Goal: Task Accomplishment & Management: Complete application form

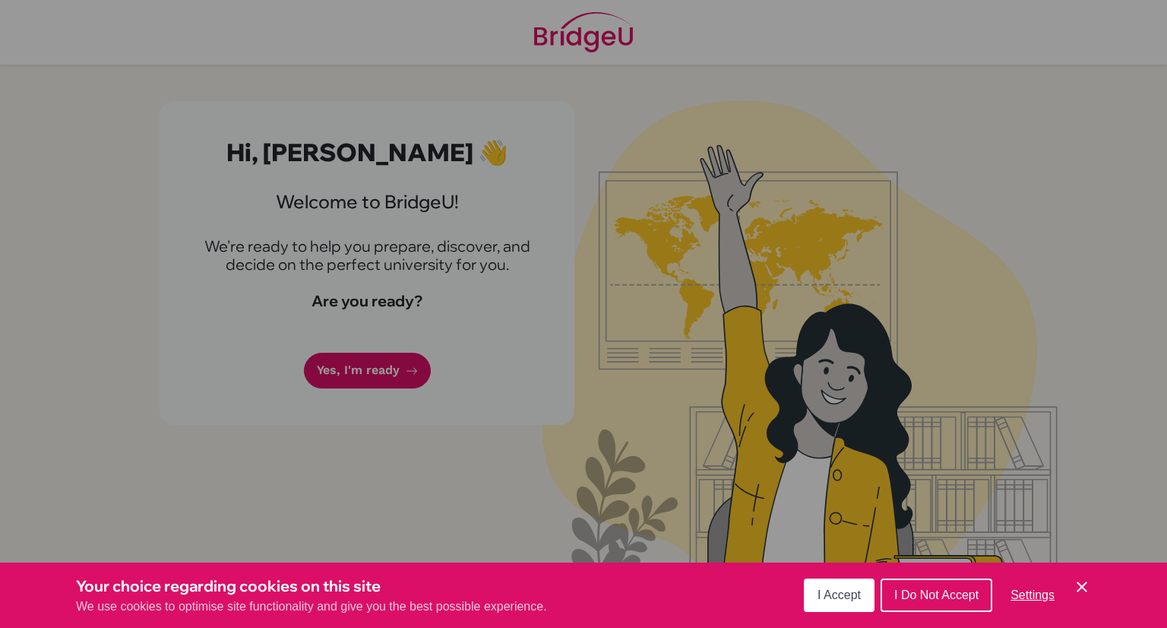
click at [836, 590] on span "I Accept" at bounding box center [838, 594] width 43 height 13
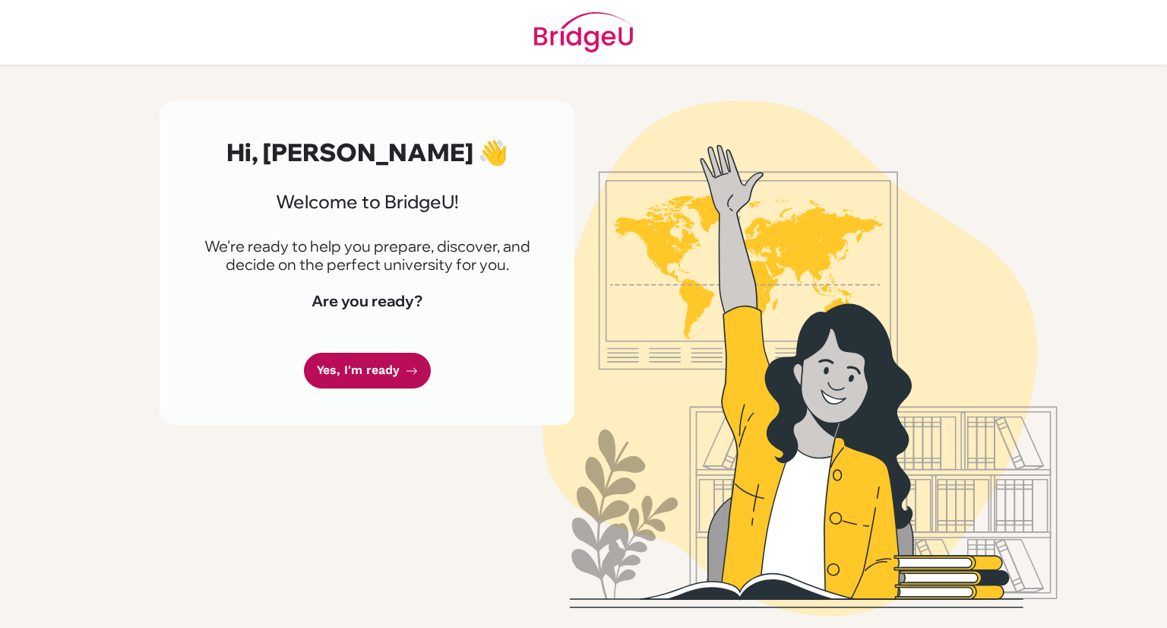
click at [388, 362] on link "Yes, I'm ready" at bounding box center [367, 370] width 127 height 36
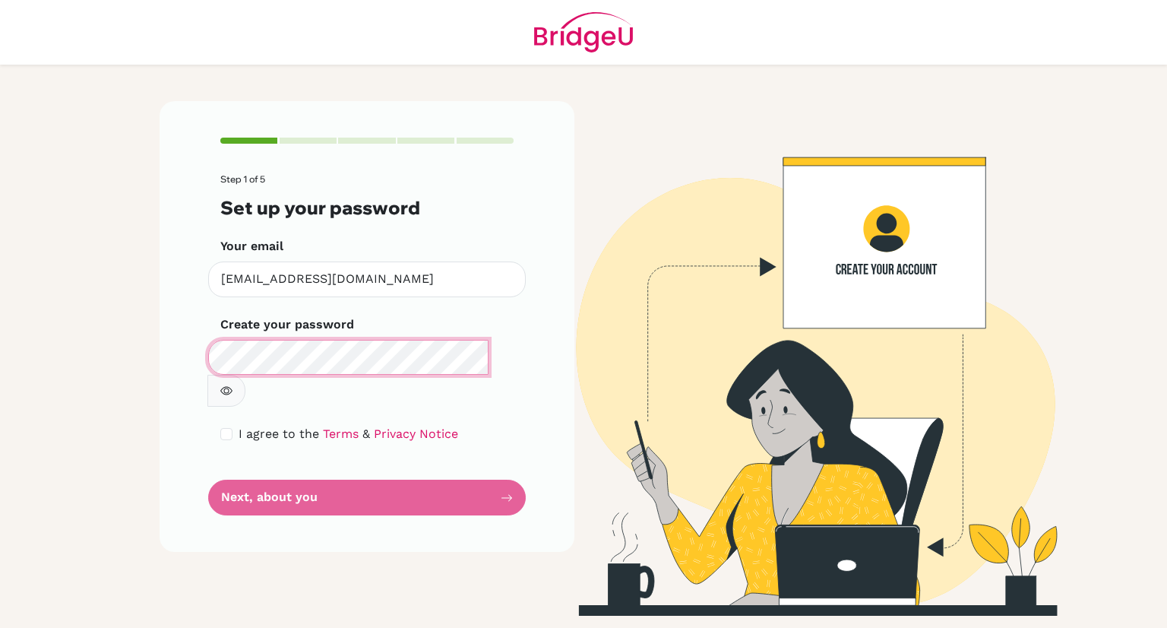
click at [201, 365] on div "Step 1 of 5 Set up your password Your email [EMAIL_ADDRESS][DOMAIN_NAME] Invali…" at bounding box center [367, 326] width 415 height 450
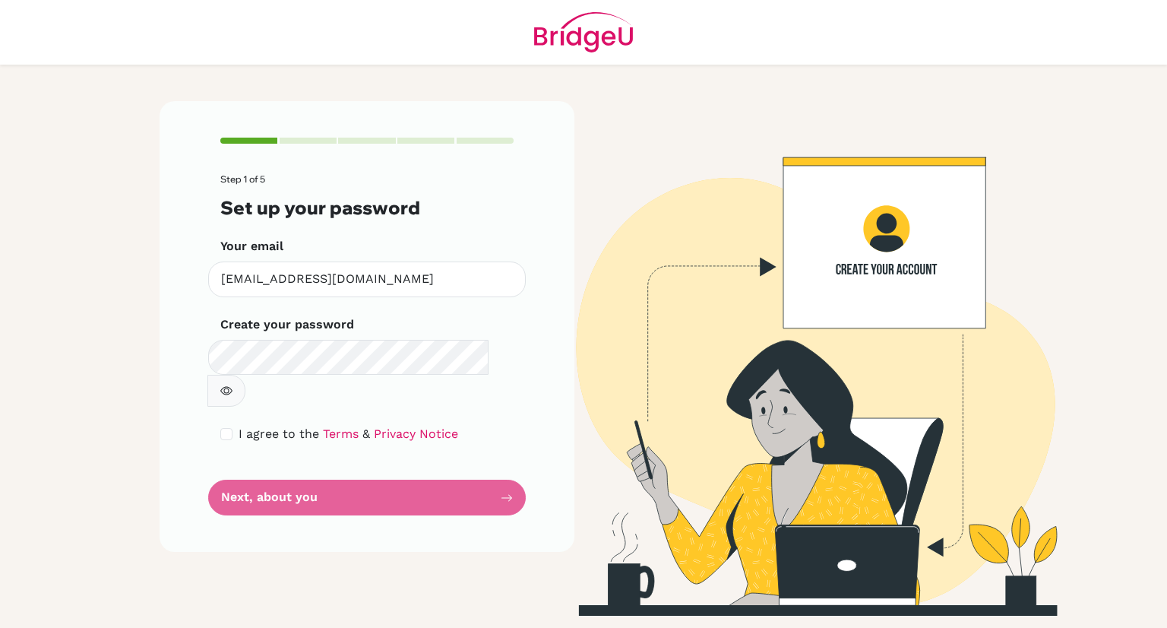
click at [651, 545] on img at bounding box center [800, 358] width 866 height 514
click at [232, 384] on icon "button" at bounding box center [226, 390] width 12 height 12
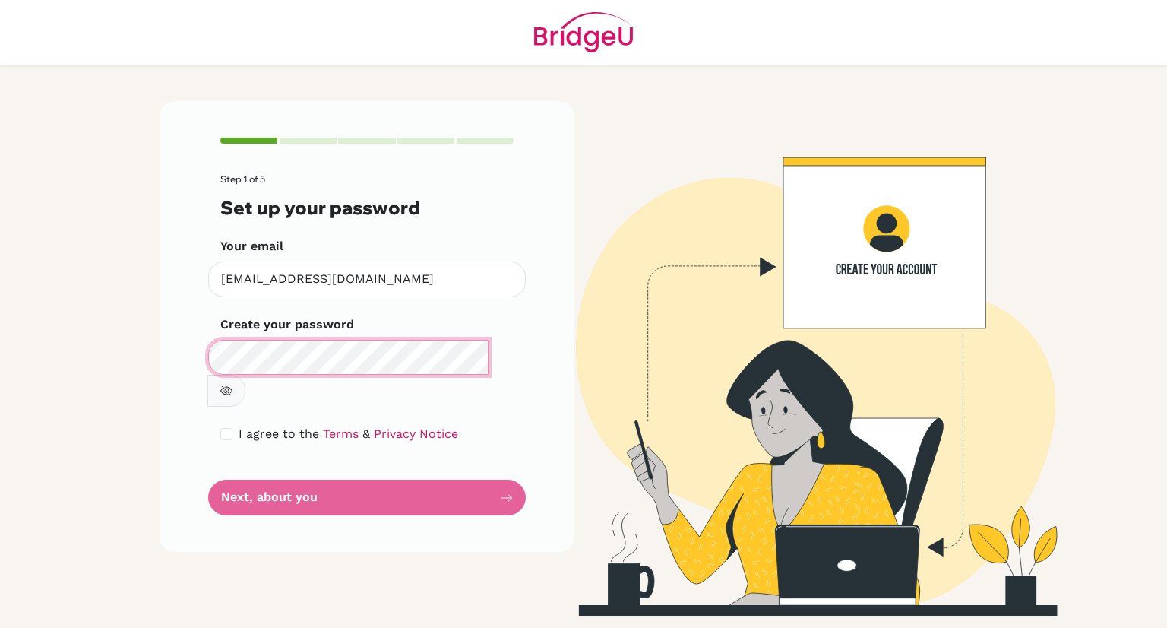
click at [211, 371] on div "Make sure it's at least 6 characters" at bounding box center [367, 373] width 318 height 67
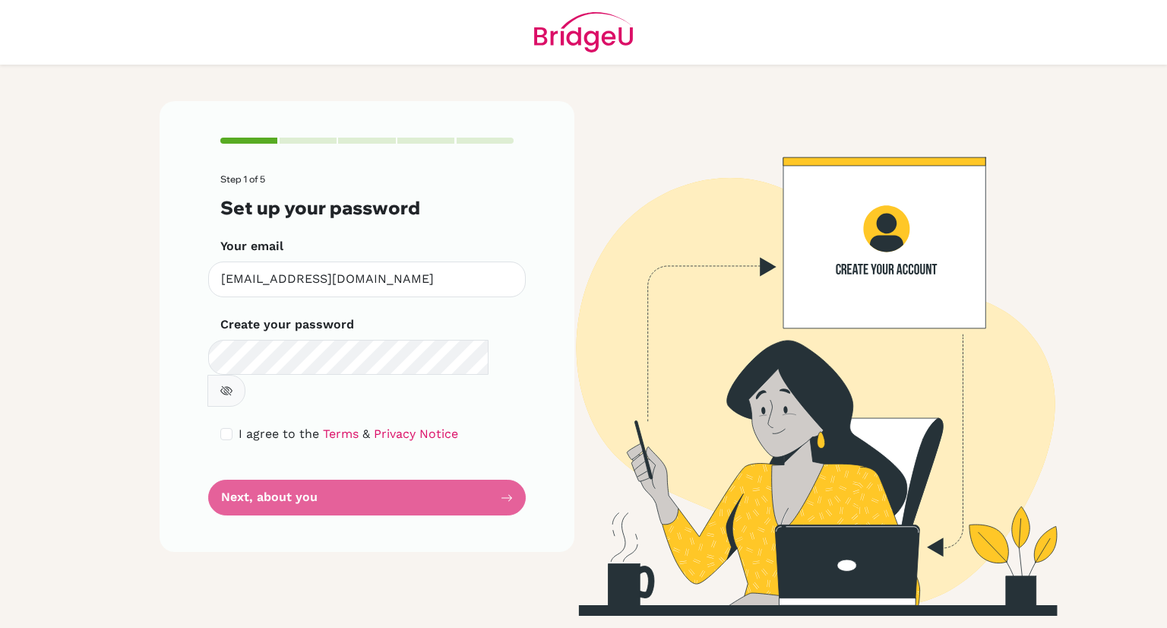
click at [1021, 116] on img at bounding box center [800, 358] width 866 height 514
click at [402, 463] on form "Step 1 of 5 Set up your password Your email [EMAIL_ADDRESS][DOMAIN_NAME] Invali…" at bounding box center [366, 344] width 293 height 341
click at [236, 425] on div "I agree to the Terms & Privacy Notice" at bounding box center [366, 434] width 293 height 18
click at [228, 428] on input "checkbox" at bounding box center [226, 434] width 12 height 12
checkbox input "true"
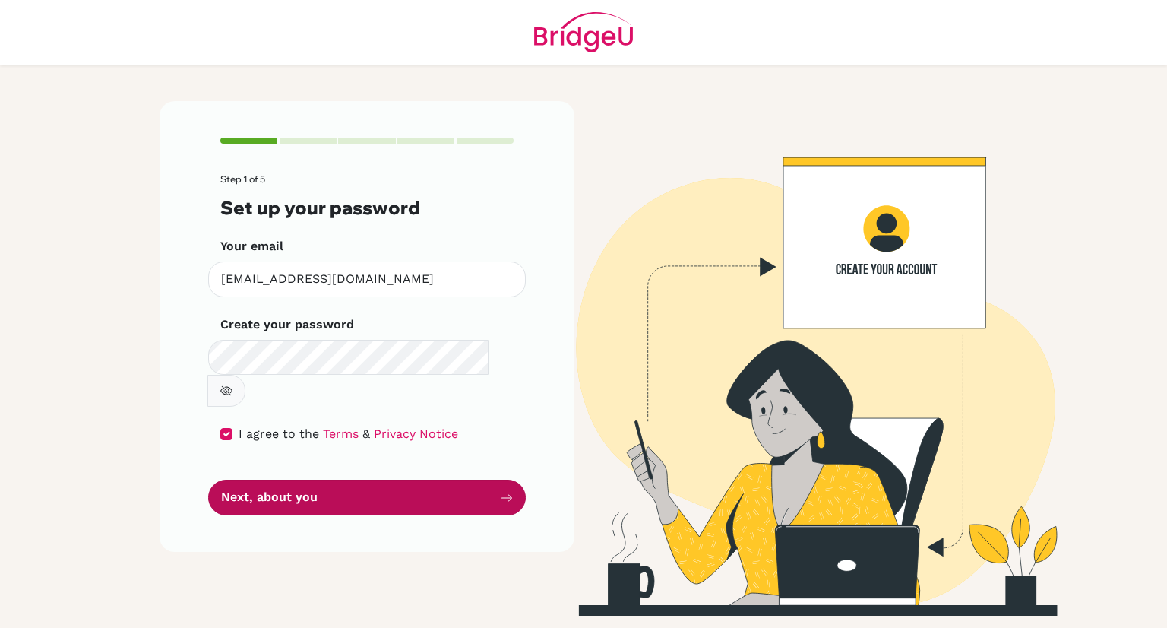
click at [271, 479] on button "Next, about you" at bounding box center [367, 497] width 318 height 36
